Goal: Transaction & Acquisition: Purchase product/service

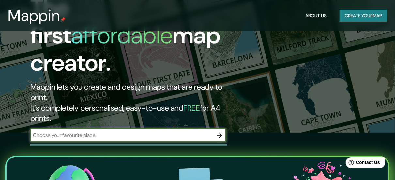
scroll to position [48, 0]
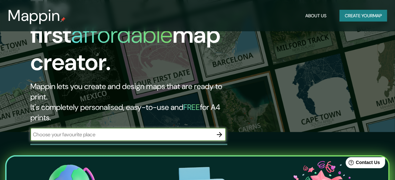
click at [84, 131] on input "text" at bounding box center [121, 134] width 182 height 7
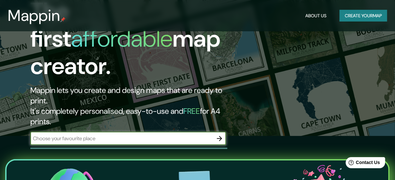
scroll to position [44, 0]
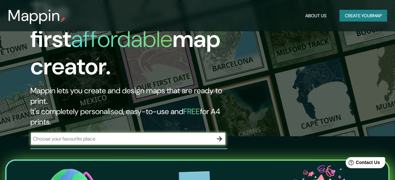
click at [84, 135] on input "text" at bounding box center [121, 138] width 182 height 7
type input "nablus"
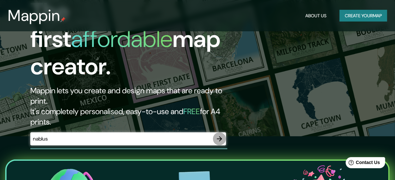
click at [218, 135] on icon "button" at bounding box center [219, 139] width 8 height 8
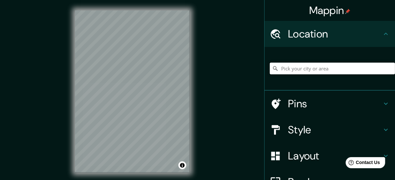
click at [303, 68] on input "Pick your city or area" at bounding box center [331, 69] width 125 height 12
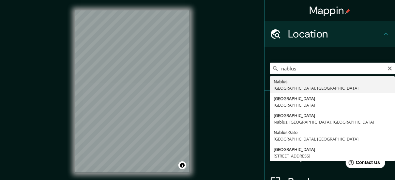
type input "Nablus, [GEOGRAPHIC_DATA], [GEOGRAPHIC_DATA]"
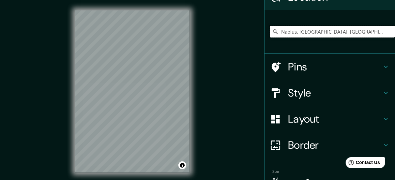
scroll to position [37, 0]
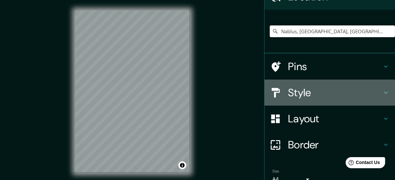
click at [309, 88] on h4 "Style" at bounding box center [335, 92] width 94 height 13
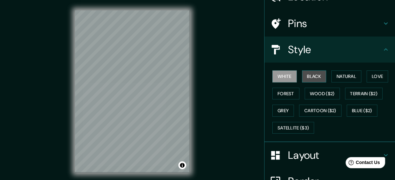
click at [311, 79] on button "Black" at bounding box center [314, 76] width 24 height 12
click at [284, 76] on button "White" at bounding box center [284, 76] width 24 height 12
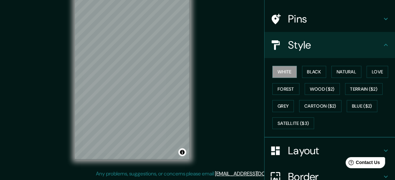
scroll to position [0, 0]
